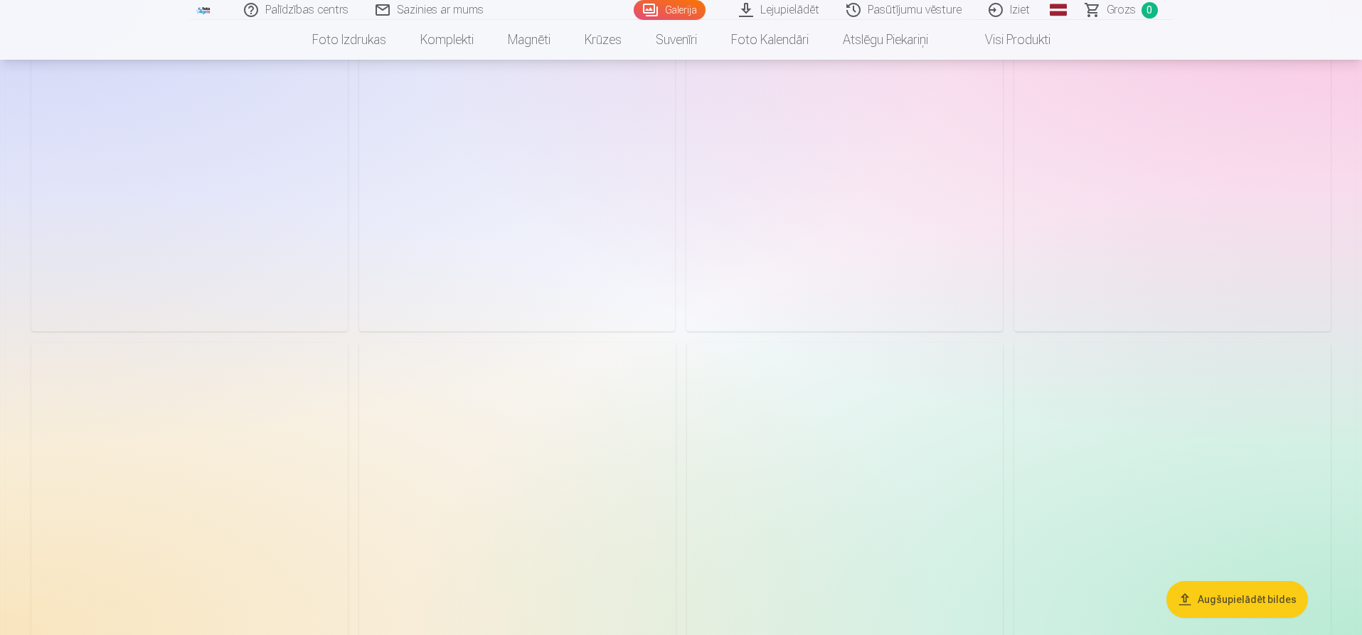
scroll to position [6755, 0]
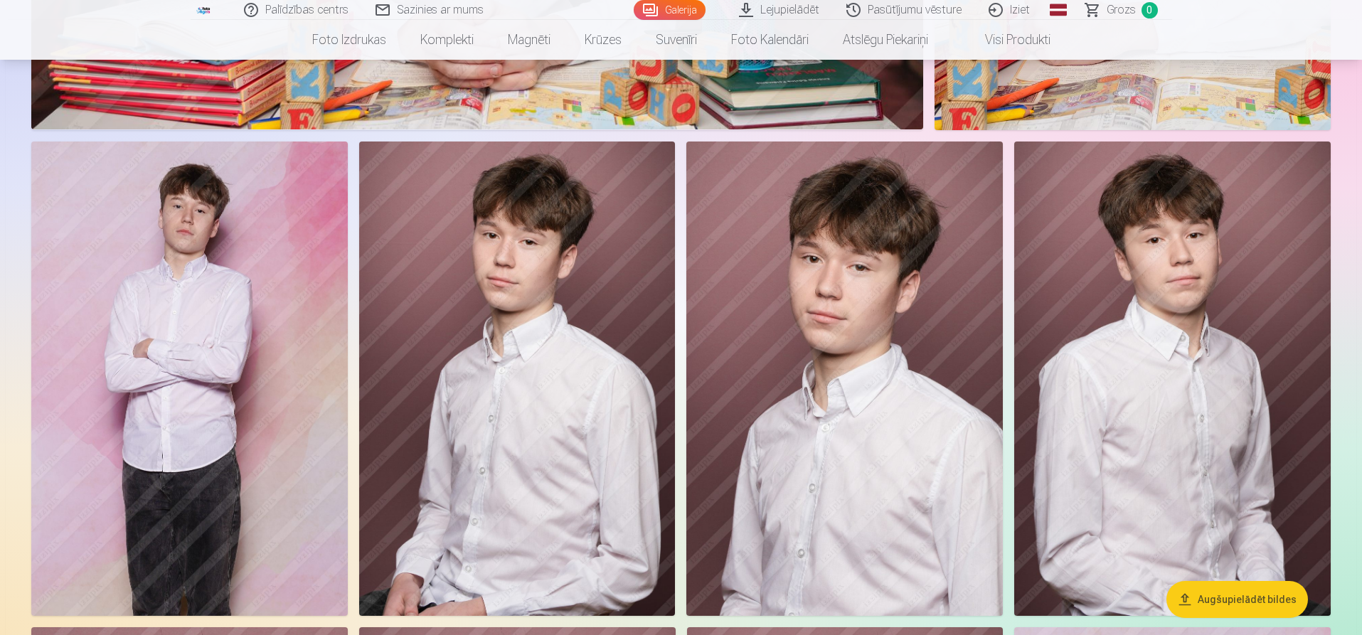
click at [208, 274] on img at bounding box center [189, 379] width 316 height 474
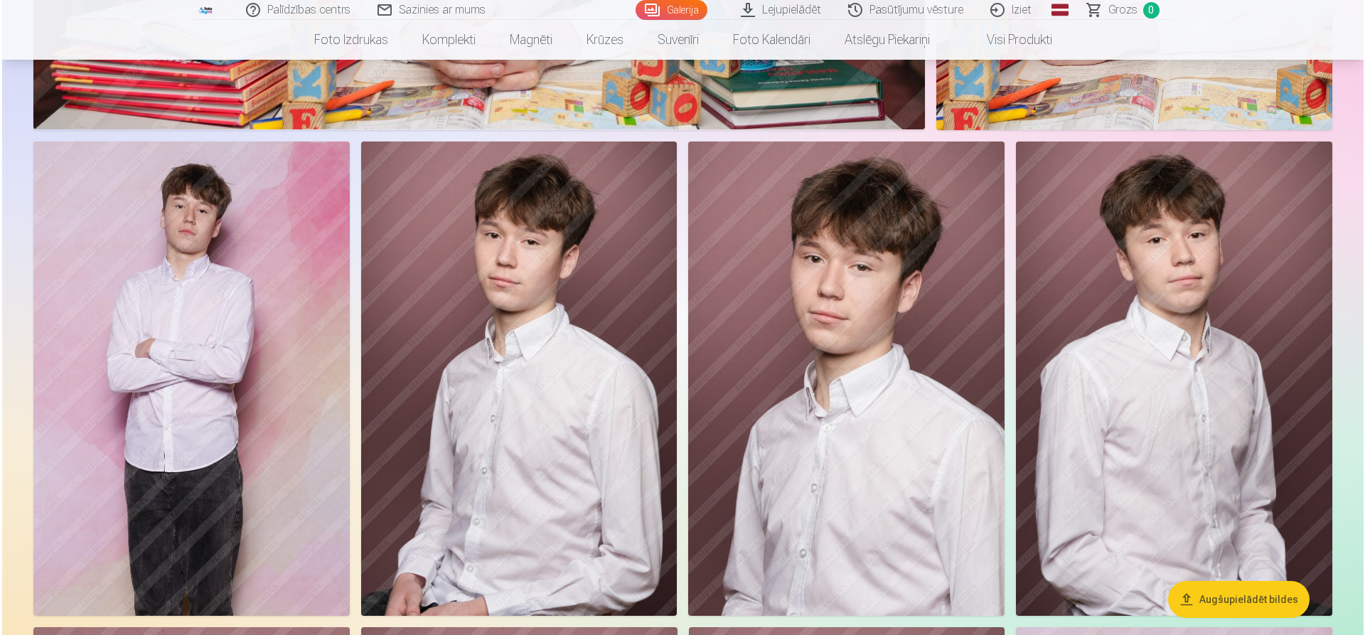
scroll to position [6772, 0]
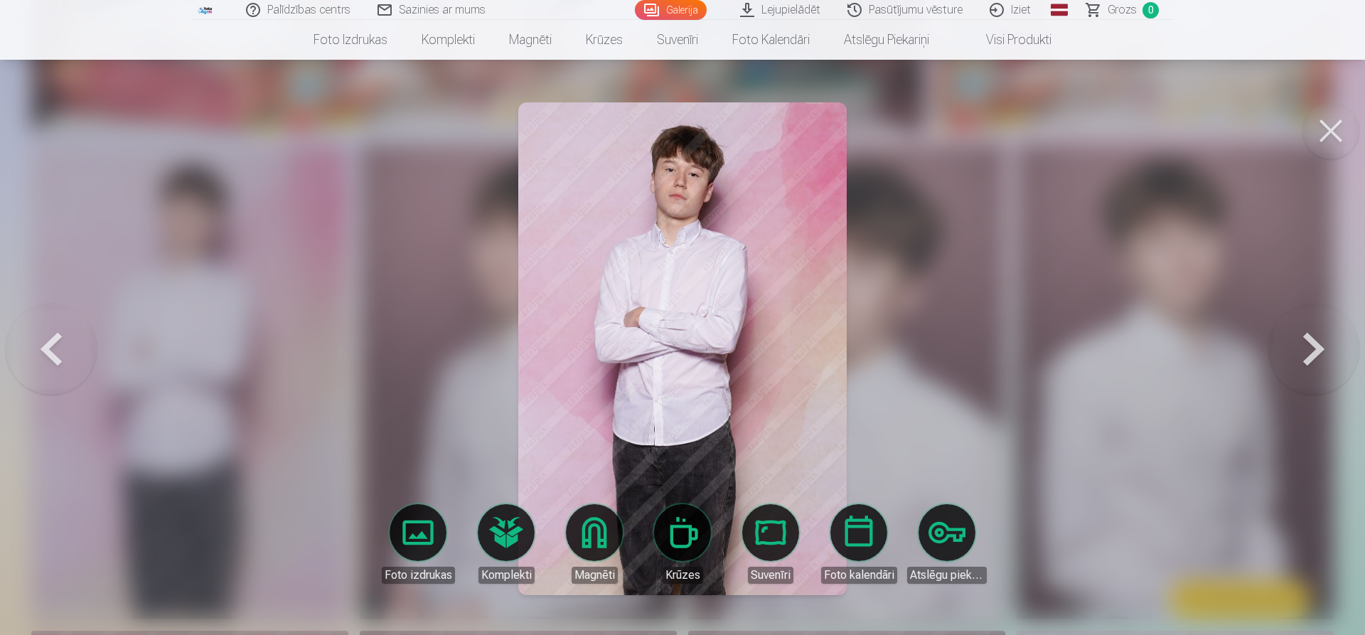
click at [1327, 345] on button at bounding box center [1314, 349] width 91 height 220
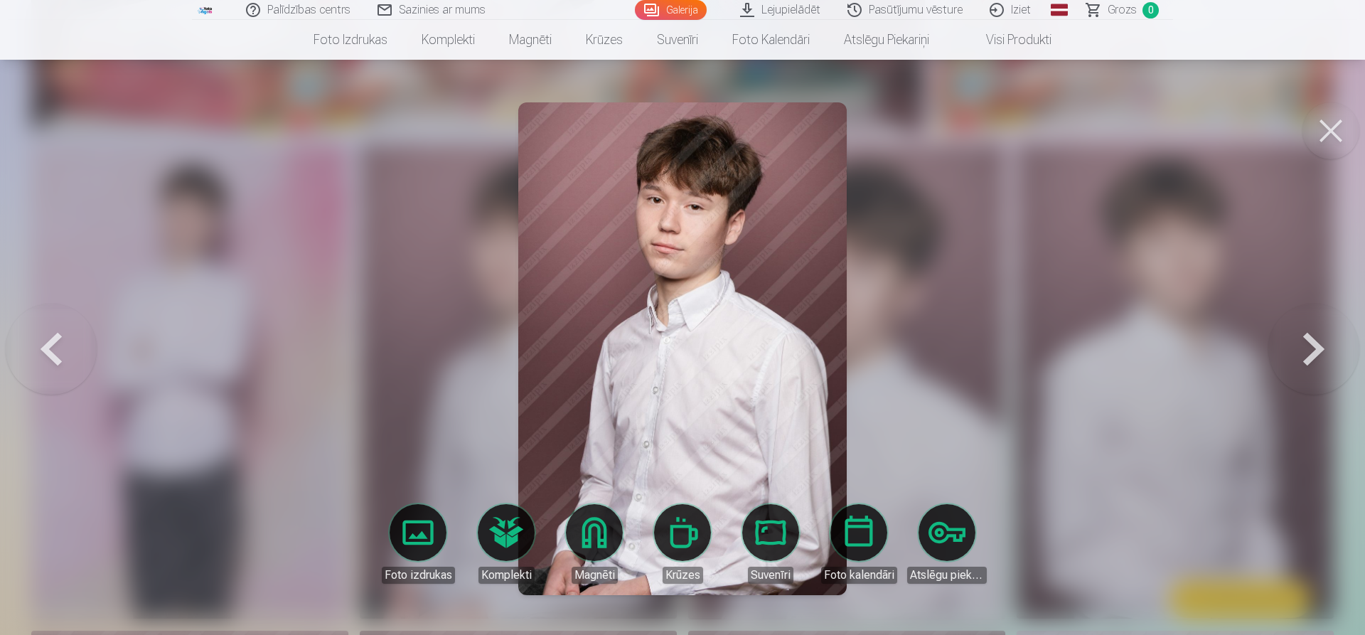
click at [1325, 345] on button at bounding box center [1314, 349] width 91 height 220
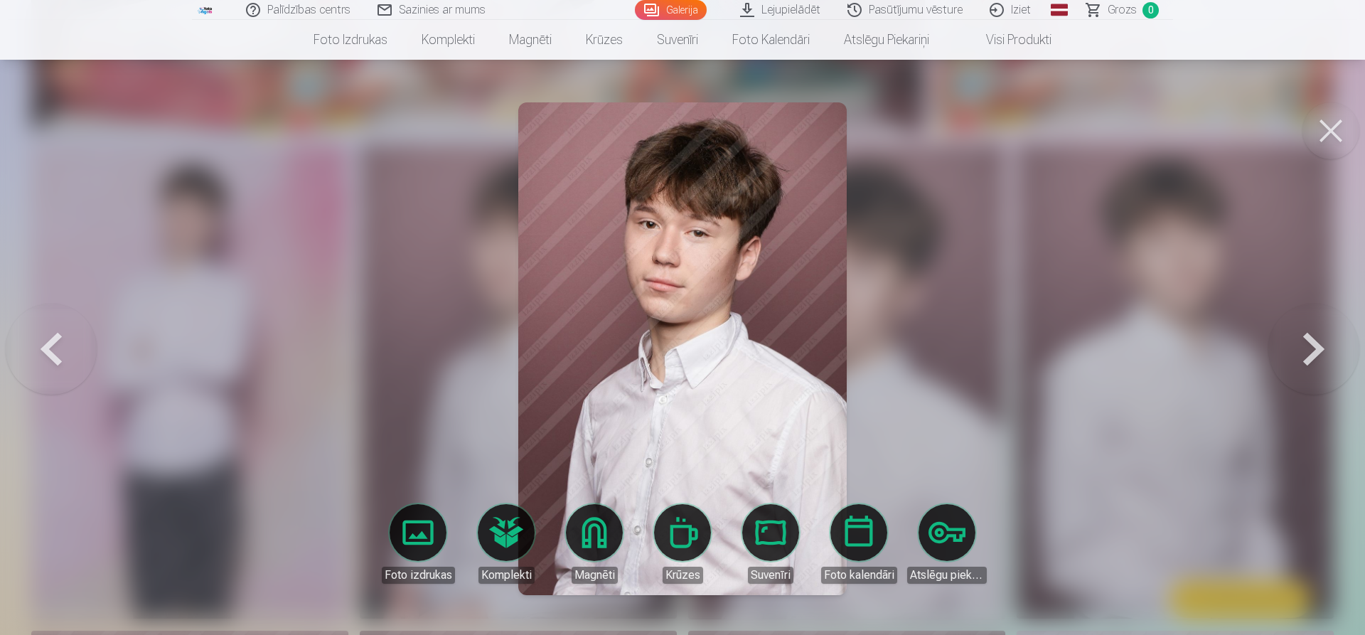
click at [1325, 345] on button at bounding box center [1314, 349] width 91 height 220
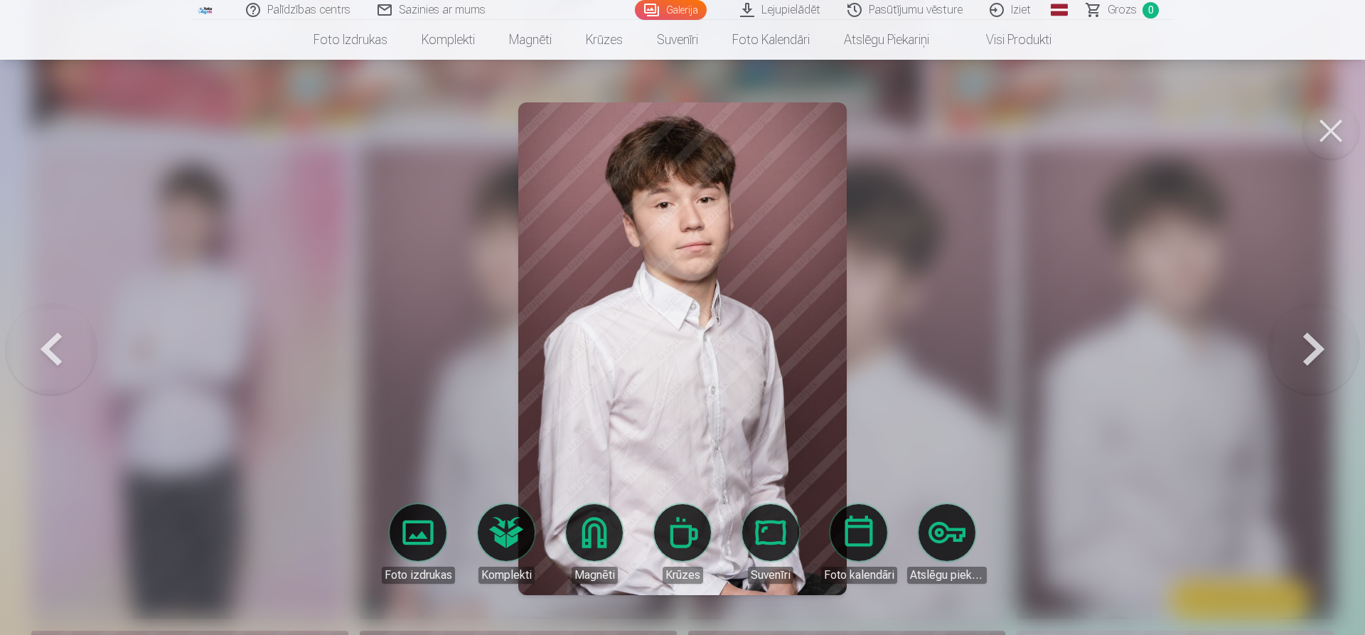
click at [36, 339] on button at bounding box center [51, 349] width 91 height 220
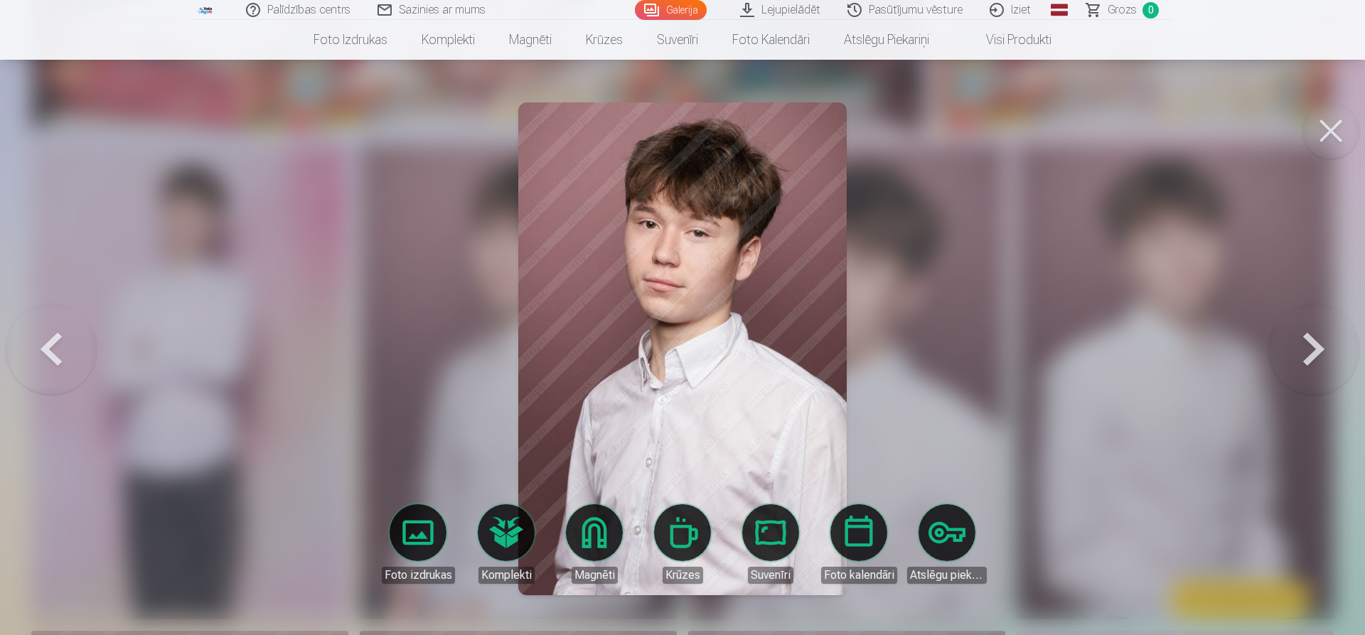
click at [36, 339] on button at bounding box center [51, 349] width 91 height 220
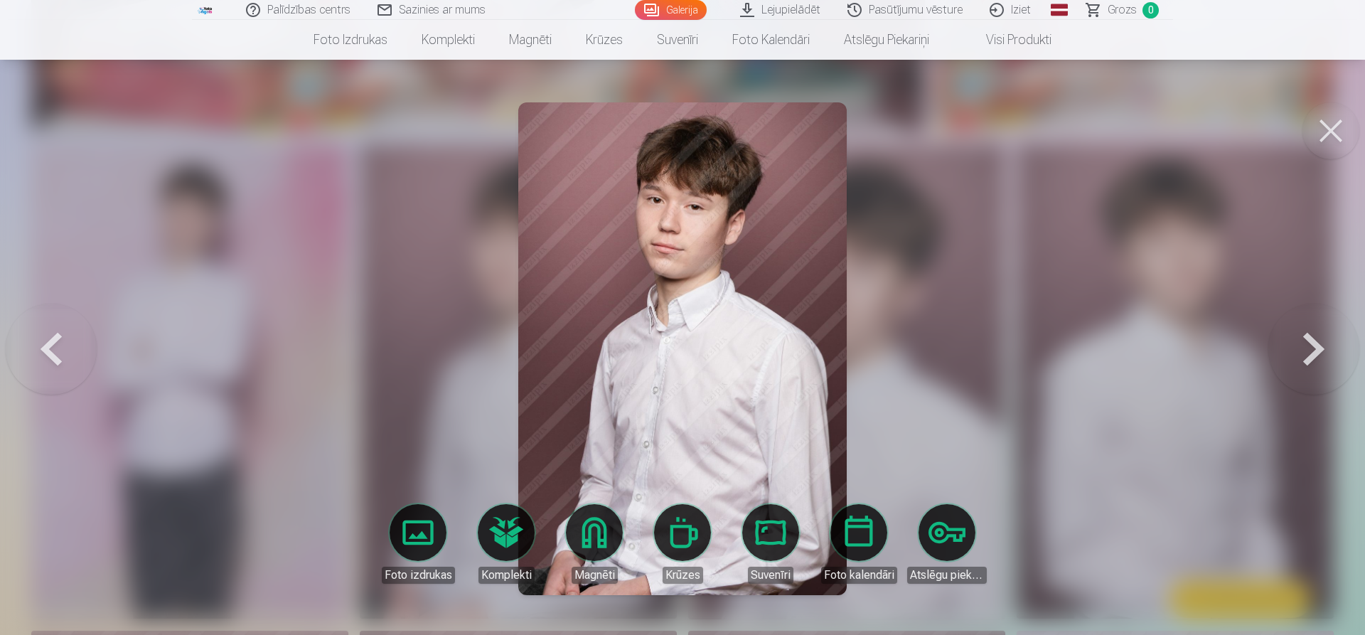
click at [38, 336] on button at bounding box center [51, 349] width 91 height 220
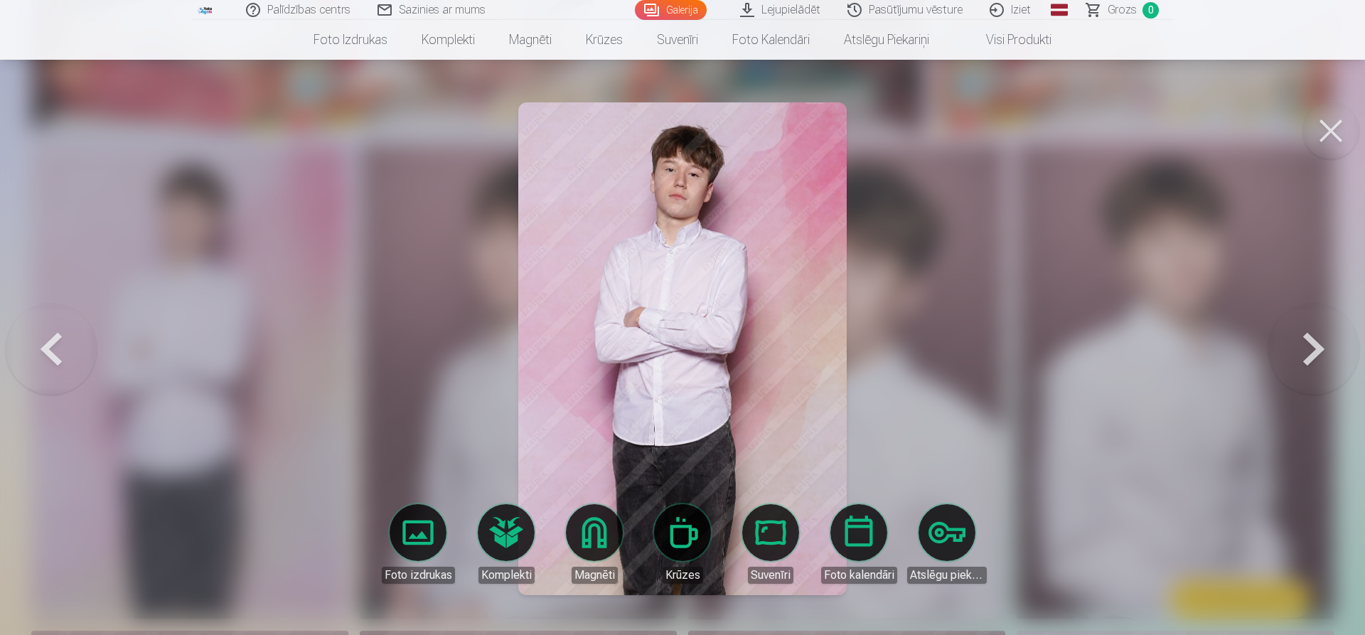
click at [40, 335] on button at bounding box center [51, 349] width 91 height 220
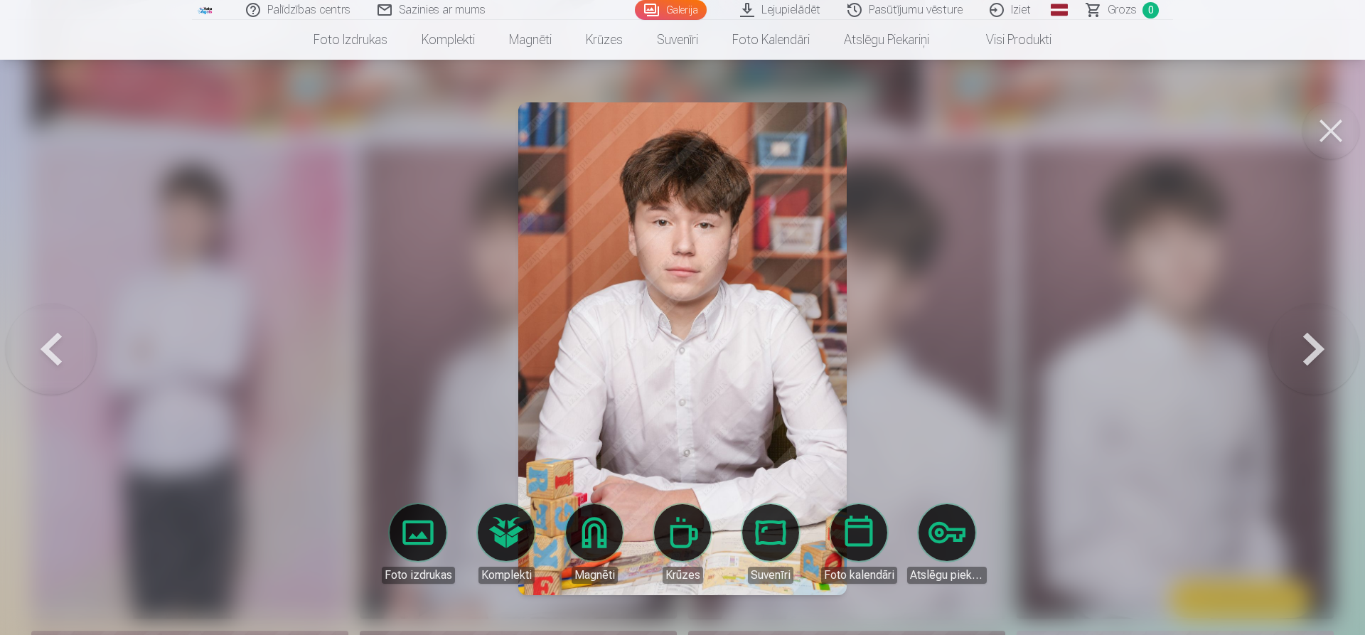
click at [40, 335] on button at bounding box center [51, 349] width 91 height 220
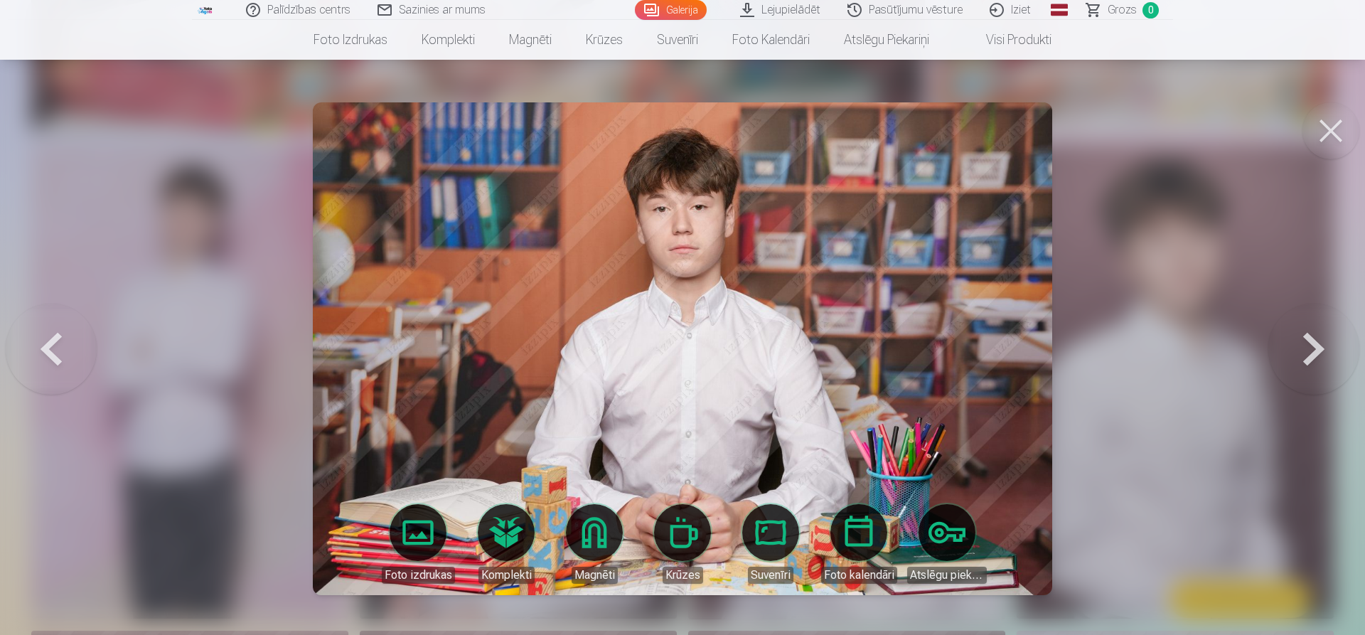
click at [40, 335] on button at bounding box center [51, 349] width 91 height 220
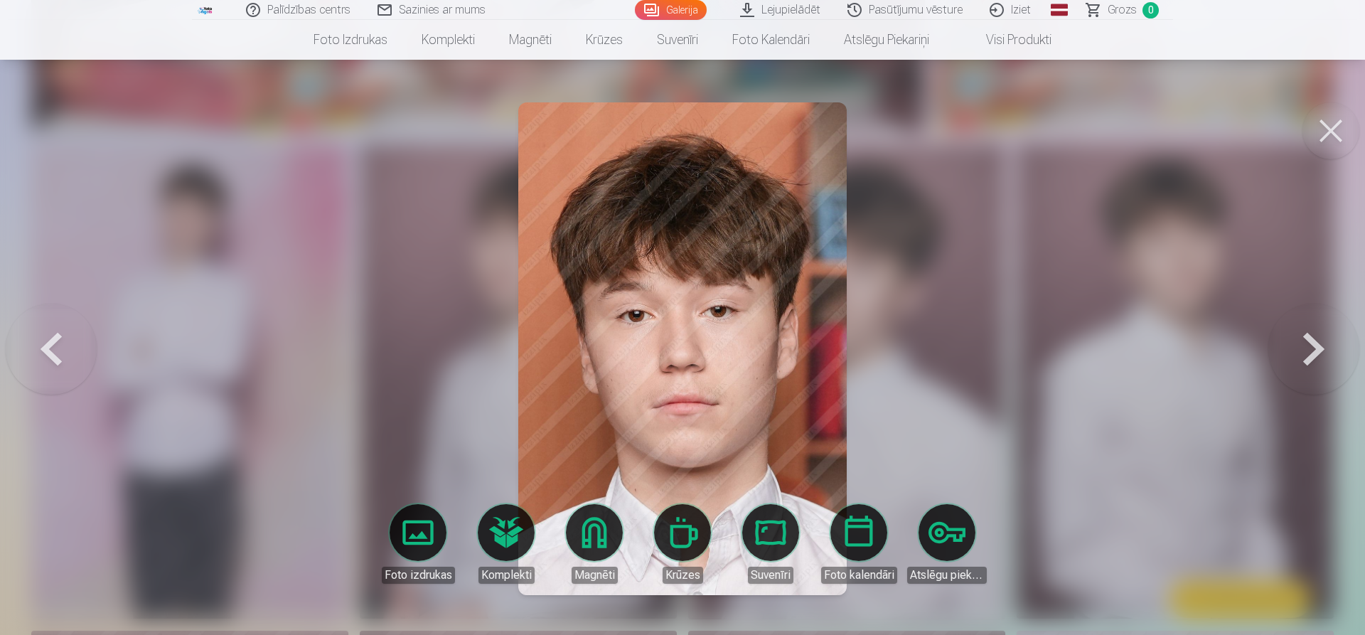
click at [1303, 350] on button at bounding box center [1314, 349] width 91 height 220
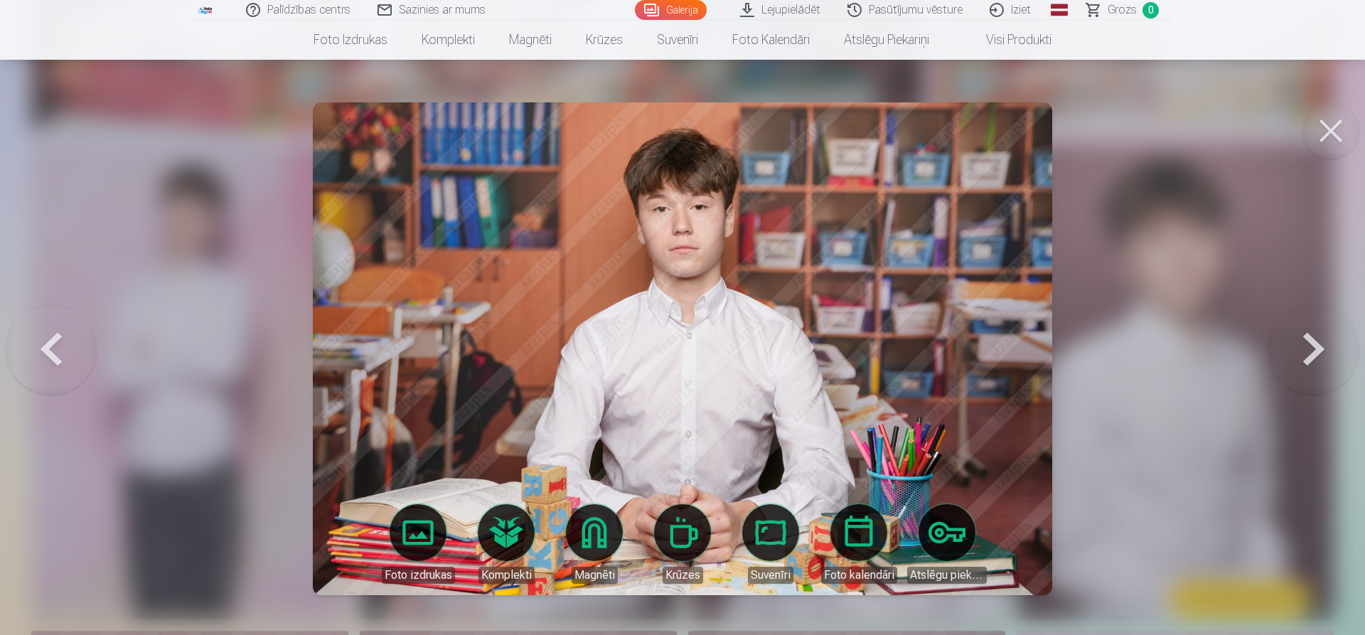
click at [1305, 349] on button at bounding box center [1314, 349] width 91 height 220
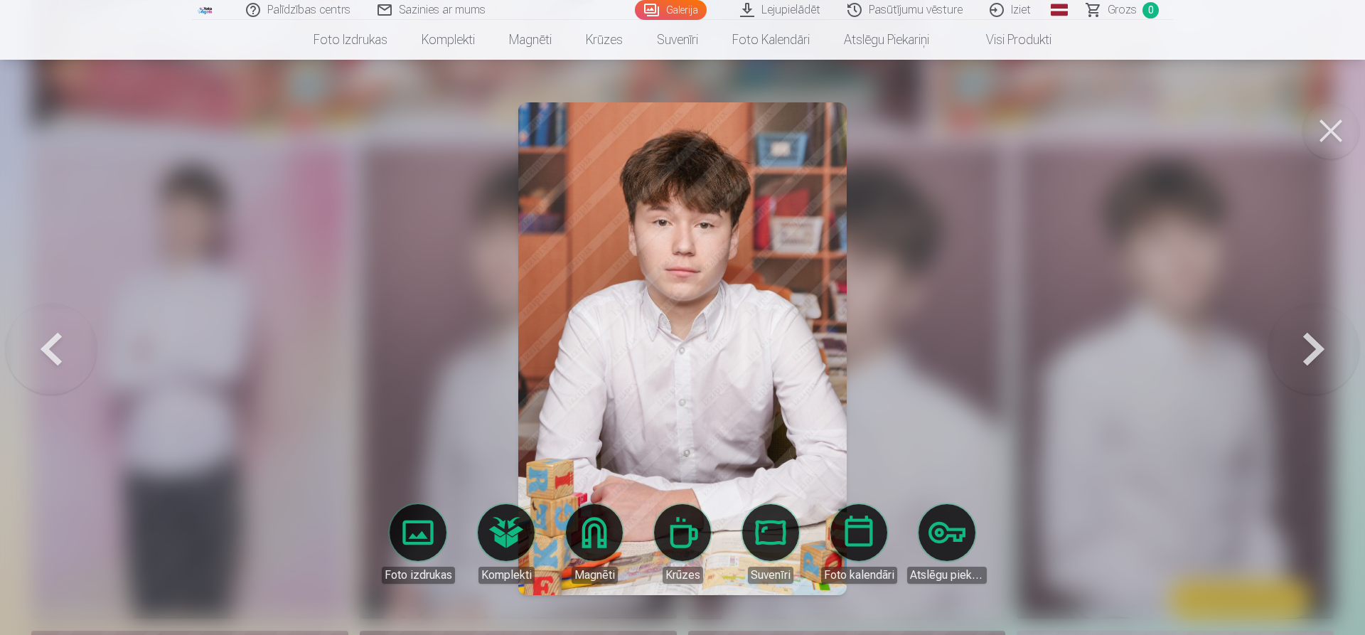
click at [1305, 349] on button at bounding box center [1314, 349] width 91 height 220
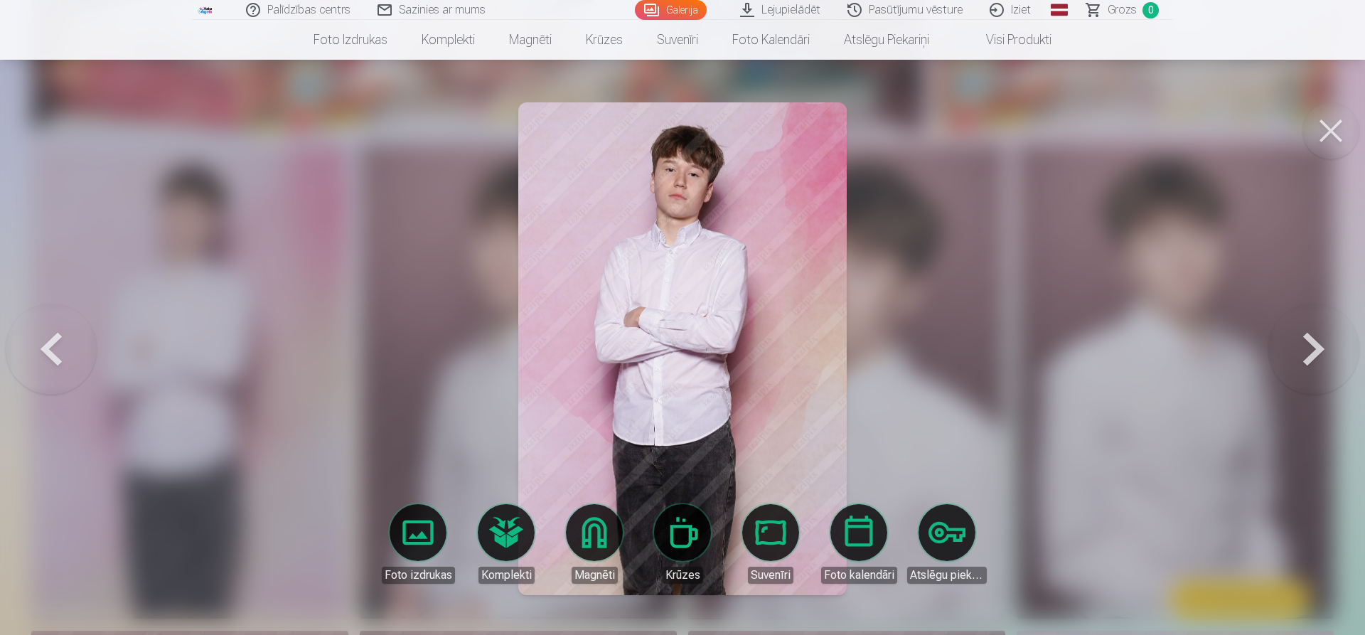
click at [745, 394] on img at bounding box center [682, 348] width 329 height 493
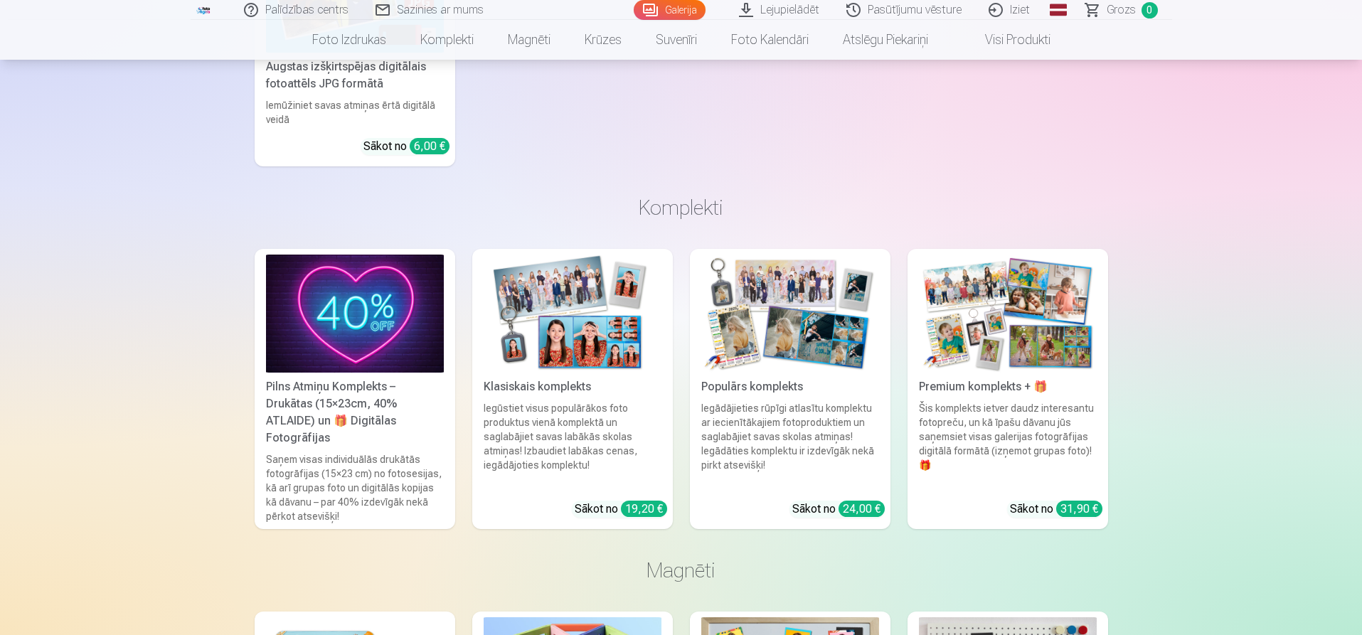
scroll to position [9974, 0]
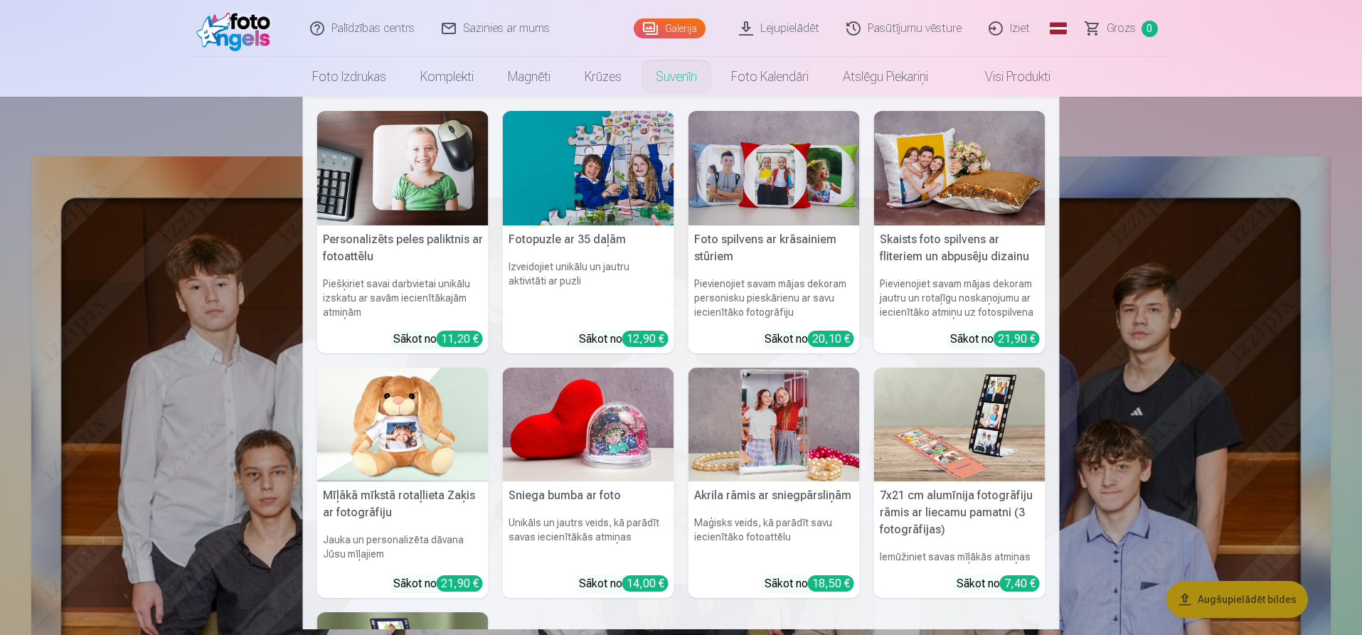
click at [1052, 108] on div "Personalizēts peles paliktnis ar fotoattēlu Piešķiriet savai darbvietai unikālu…" at bounding box center [681, 508] width 757 height 822
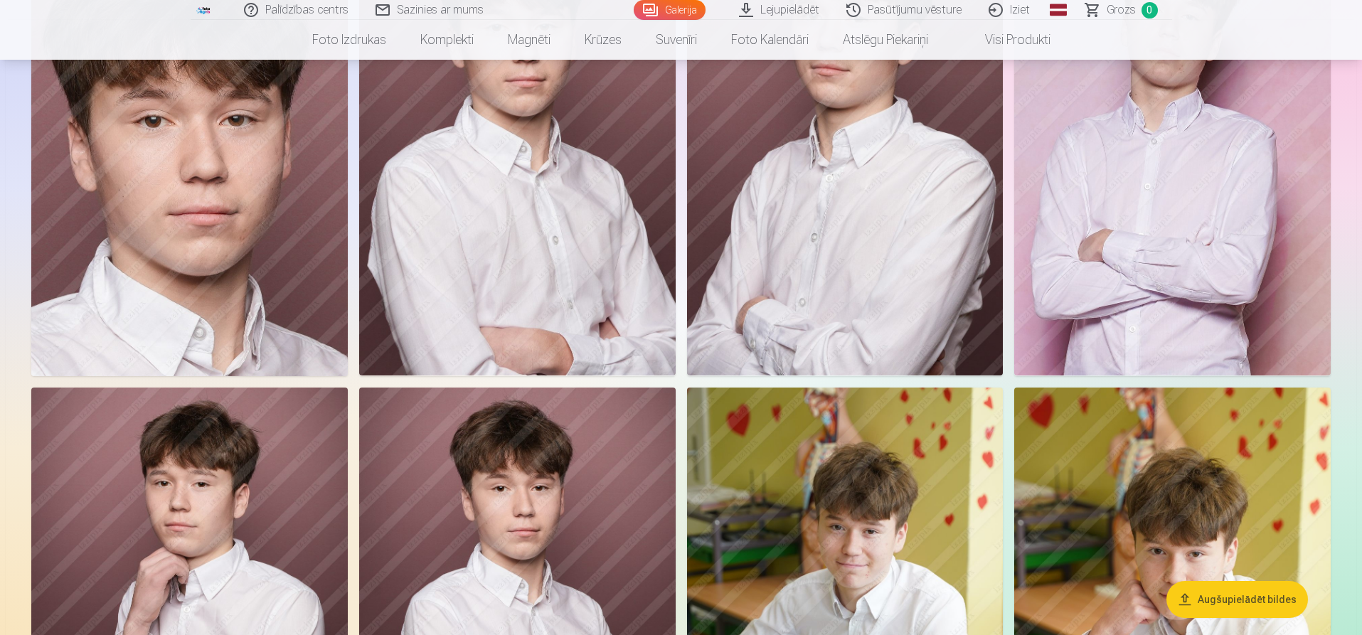
scroll to position [7268, 0]
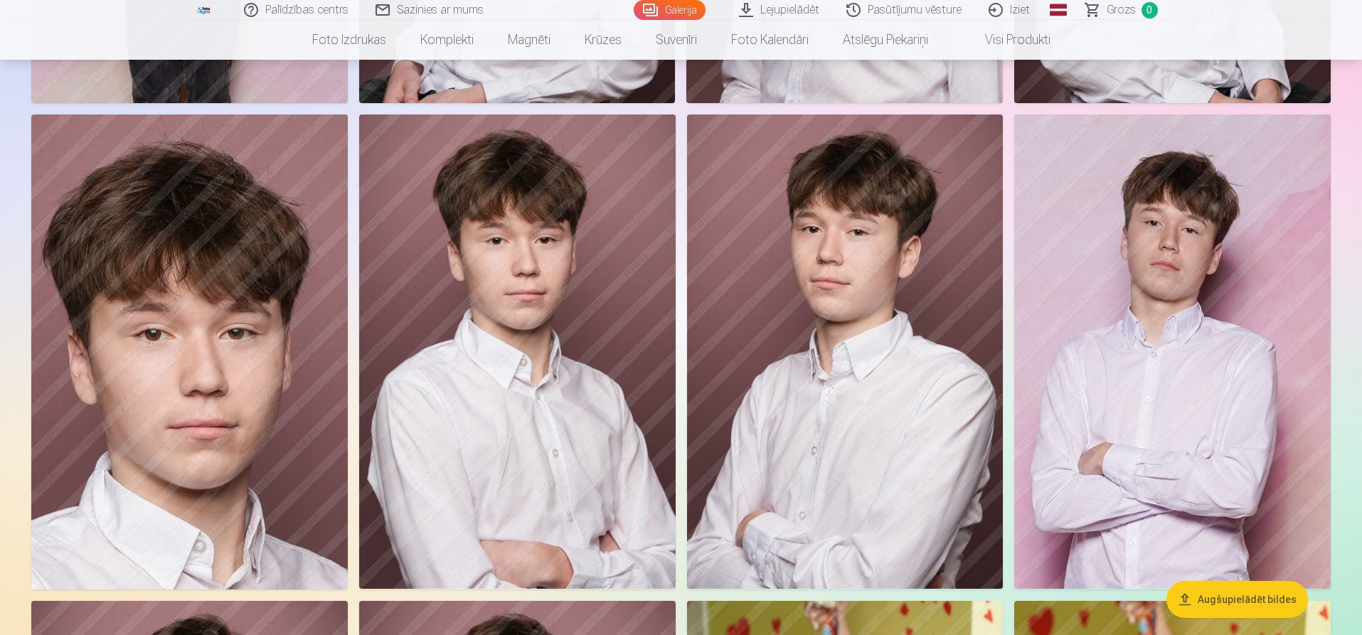
click at [1175, 385] on img at bounding box center [1172, 351] width 316 height 474
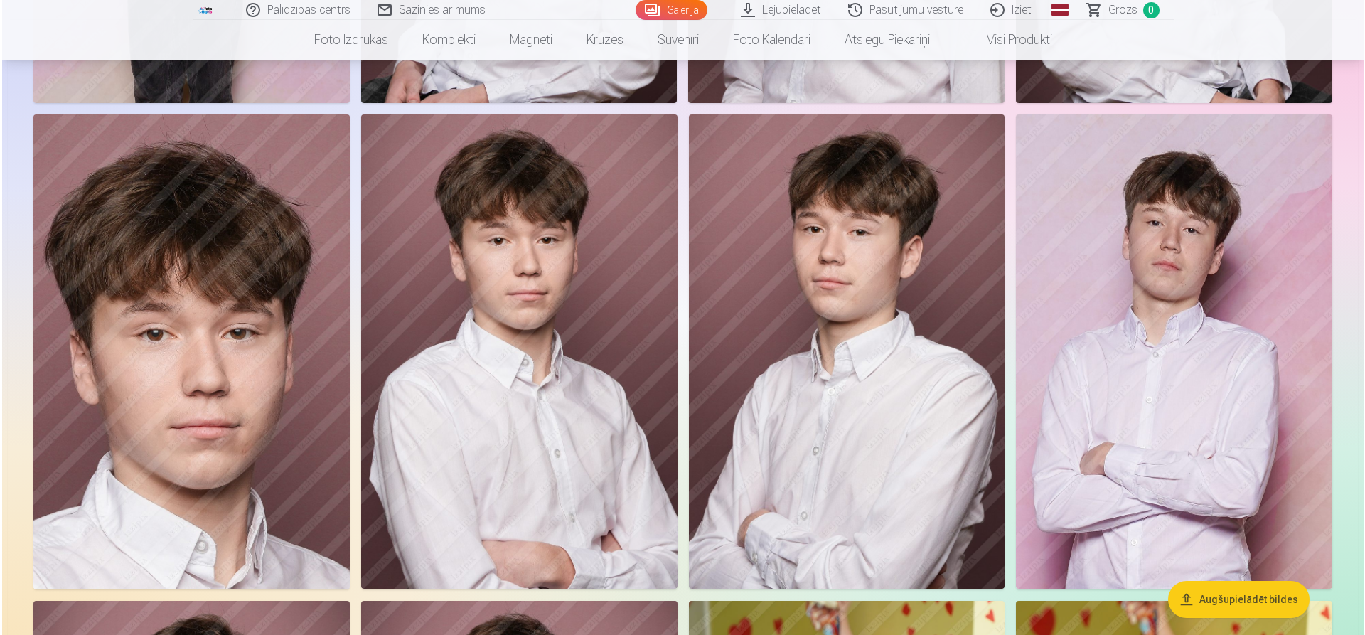
scroll to position [7286, 0]
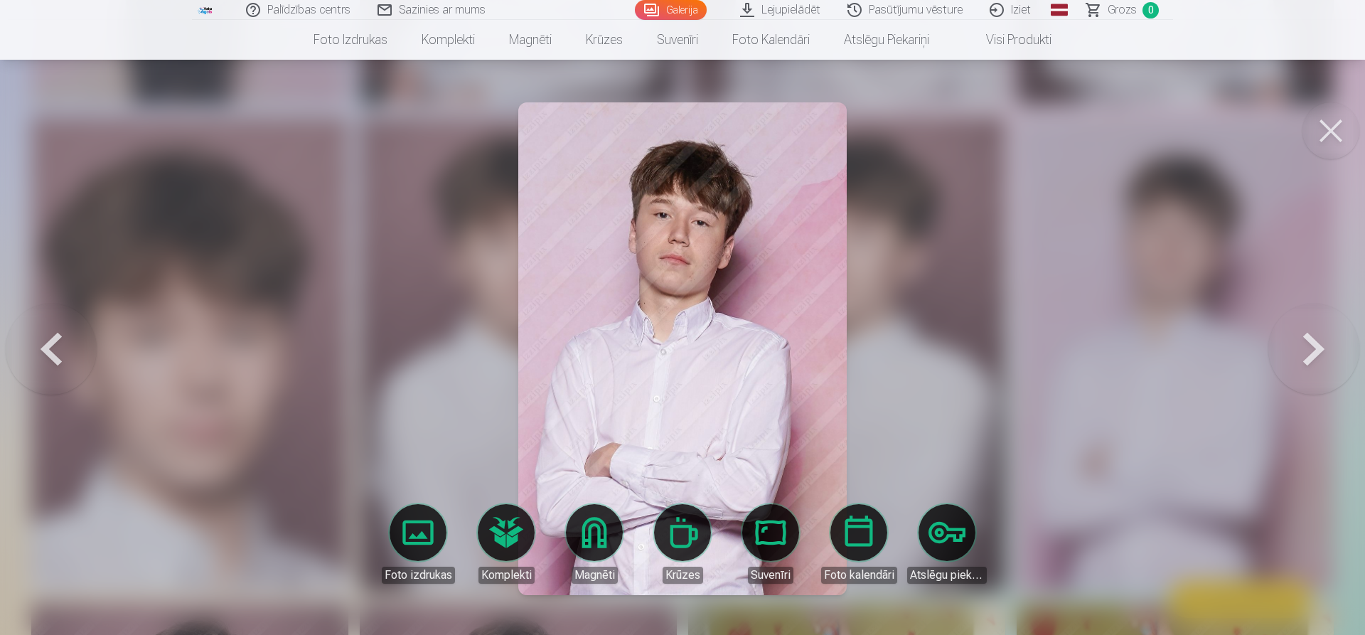
click at [951, 330] on div at bounding box center [682, 317] width 1365 height 635
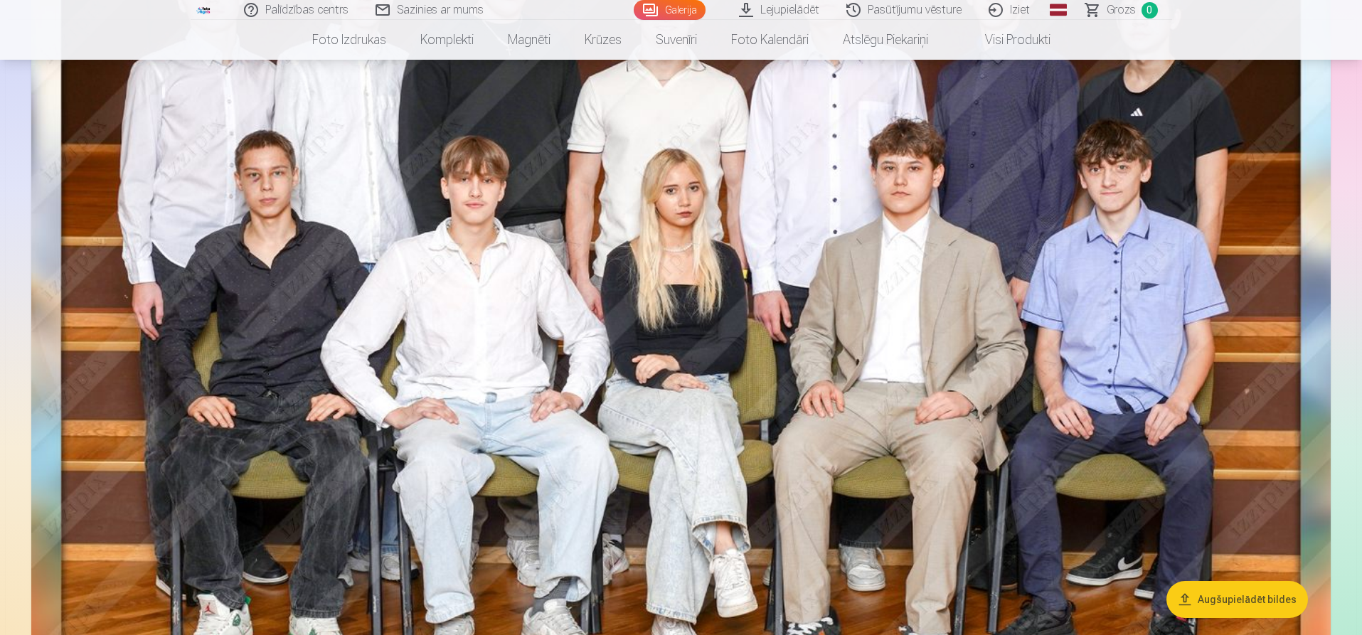
scroll to position [0, 0]
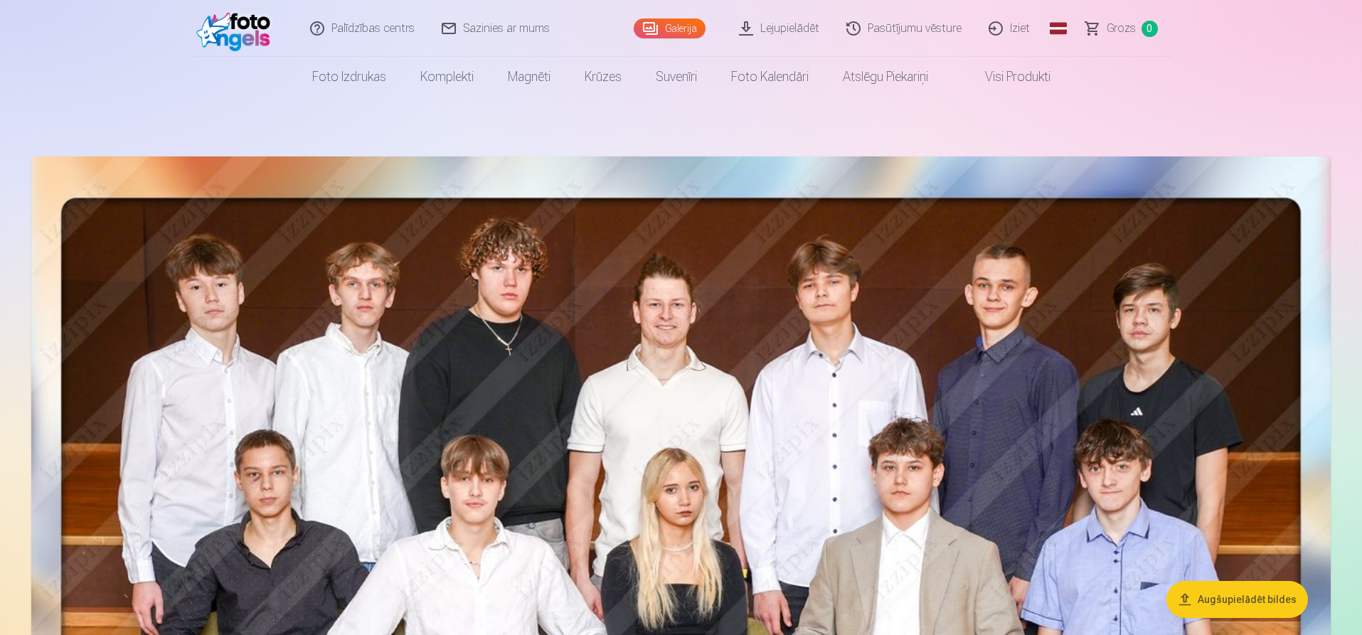
click at [537, 312] on img at bounding box center [680, 603] width 1299 height 895
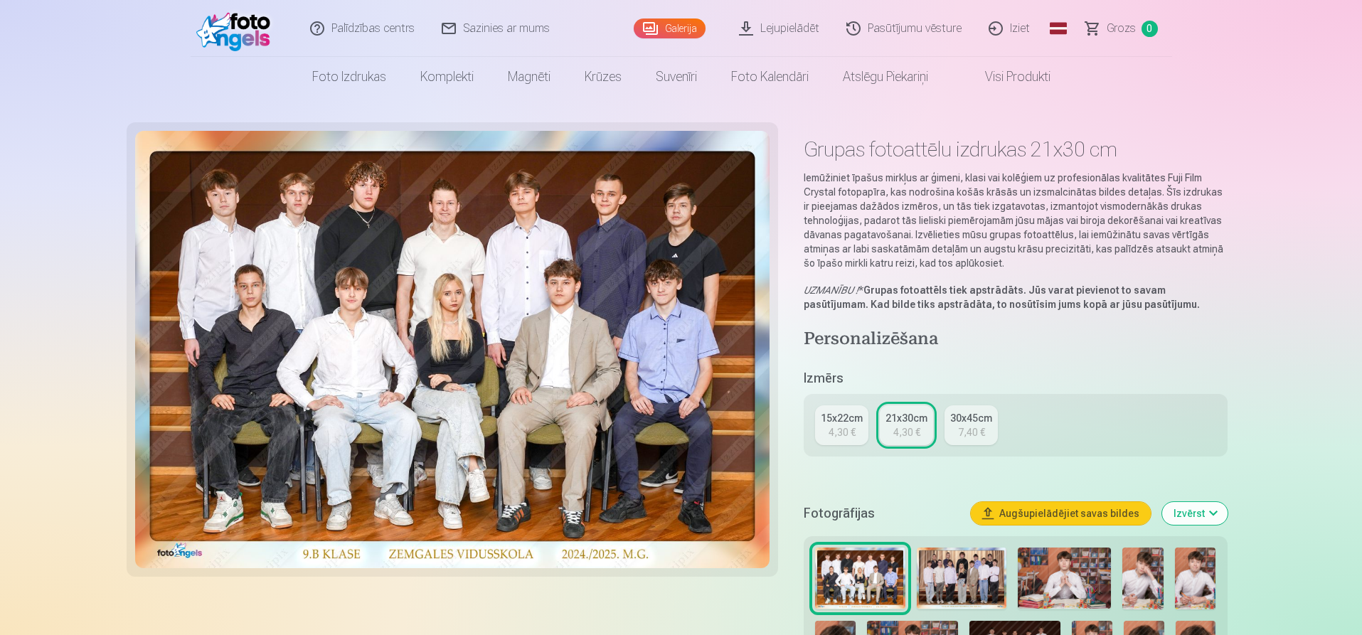
click at [297, 260] on img at bounding box center [452, 349] width 635 height 437
drag, startPoint x: 225, startPoint y: 319, endPoint x: 258, endPoint y: 313, distance: 33.3
click at [225, 318] on img at bounding box center [452, 349] width 635 height 437
click at [696, 362] on img at bounding box center [452, 349] width 635 height 437
click at [597, 336] on img at bounding box center [452, 349] width 635 height 437
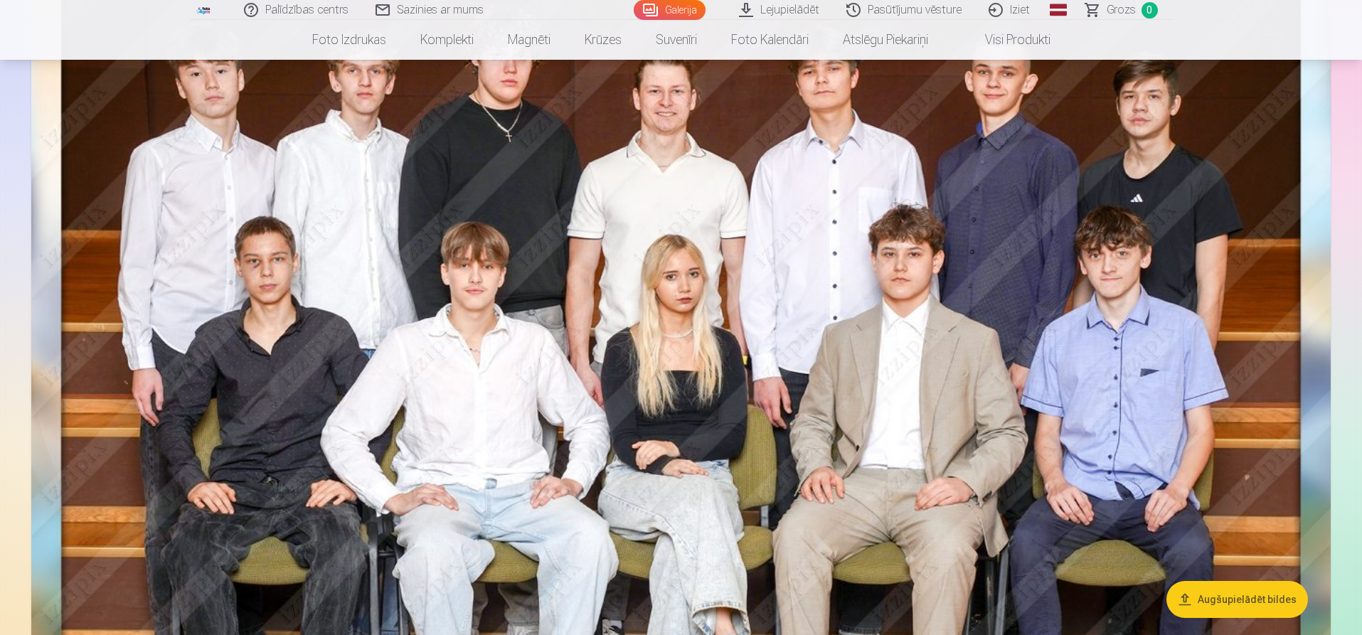
scroll to position [142, 0]
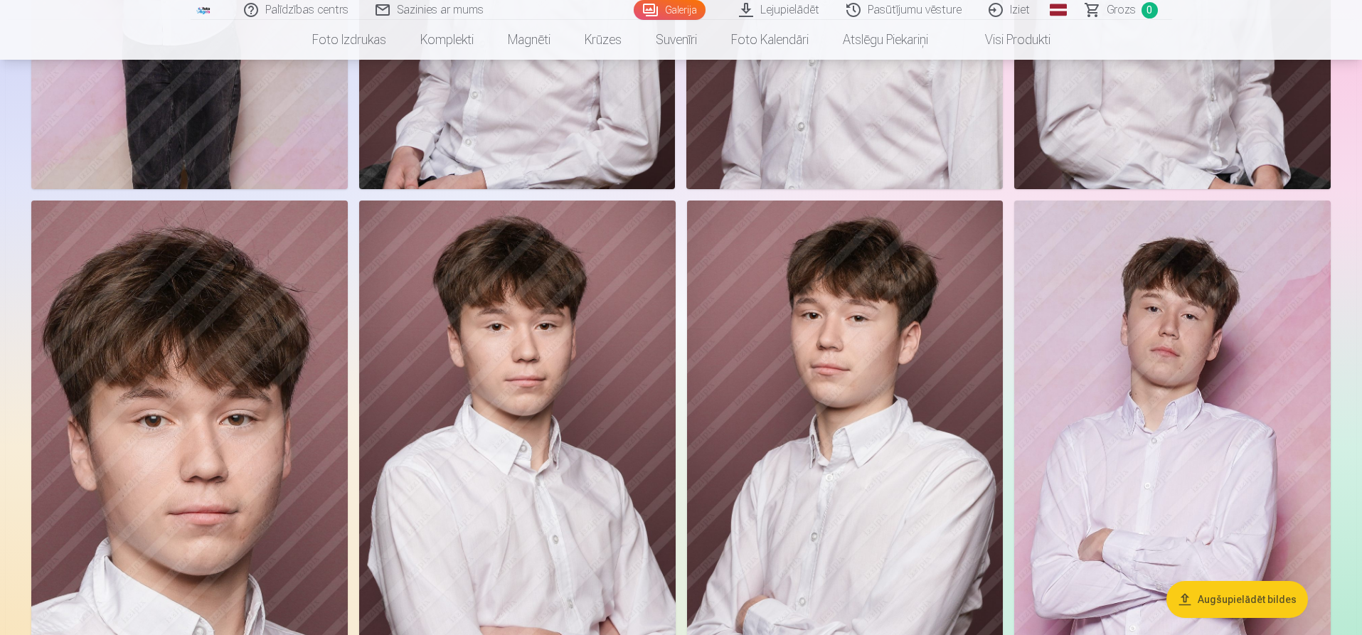
click at [1176, 357] on img at bounding box center [1172, 438] width 316 height 474
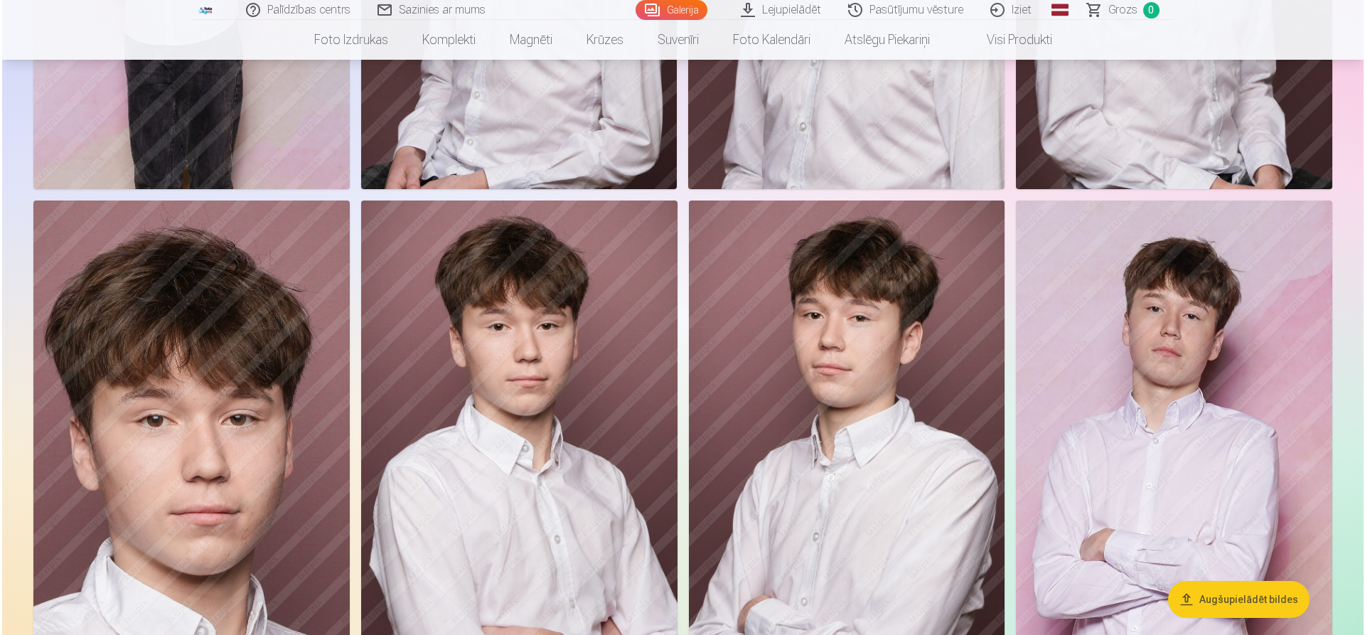
scroll to position [7200, 0]
